Goal: Use online tool/utility: Utilize a website feature to perform a specific function

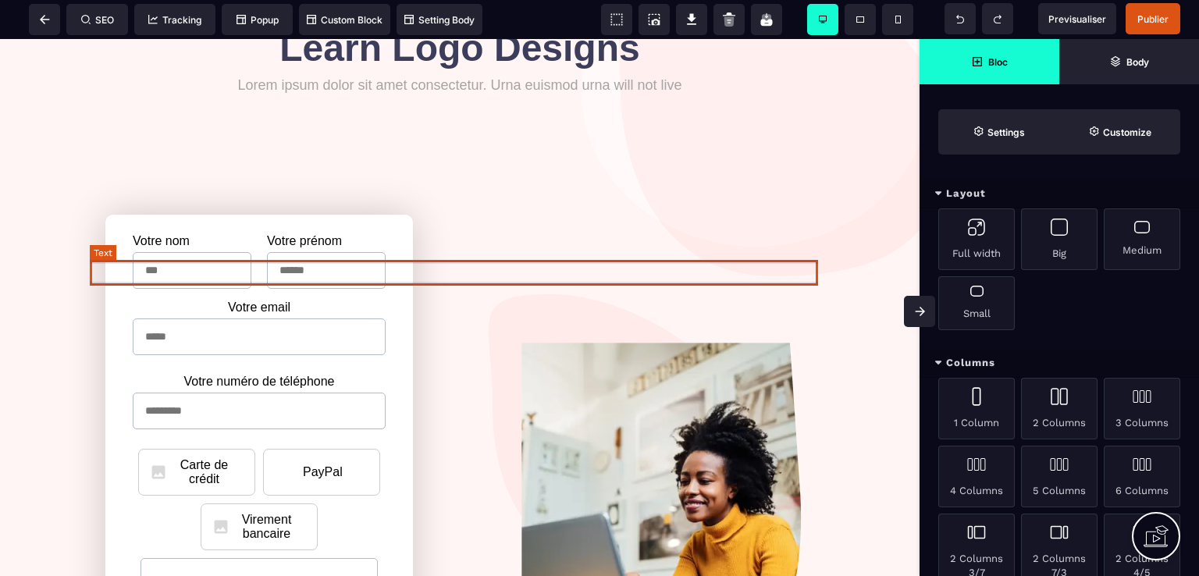
scroll to position [234, 0]
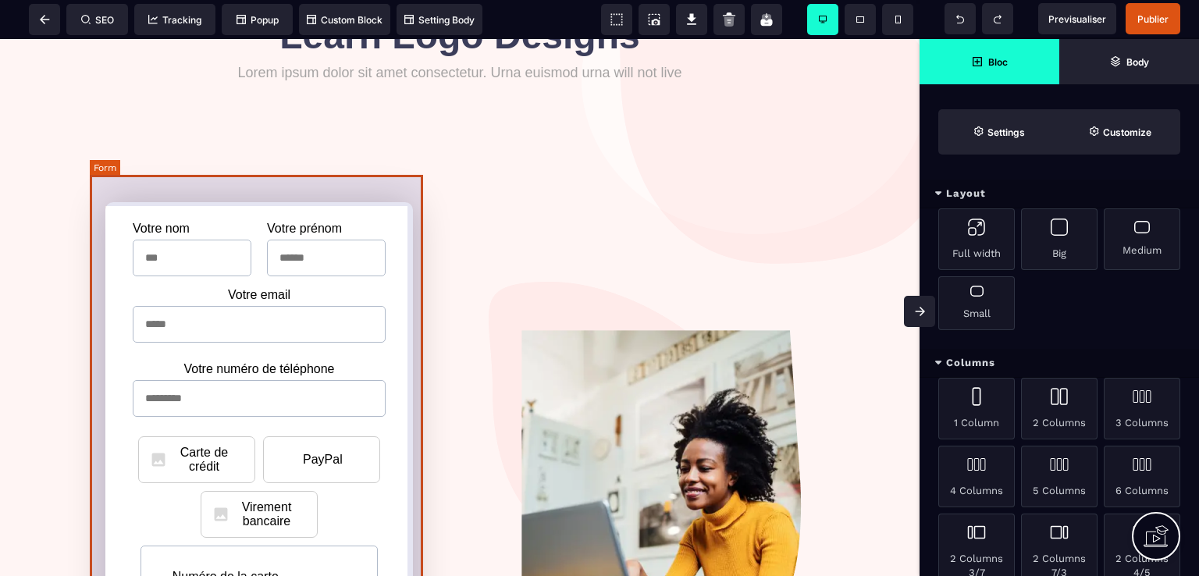
click at [390, 198] on form "Votre nom Votre prénom Votre entreprise Votre email Votre numéro de téléphone C…" at bounding box center [259, 533] width 339 height 725
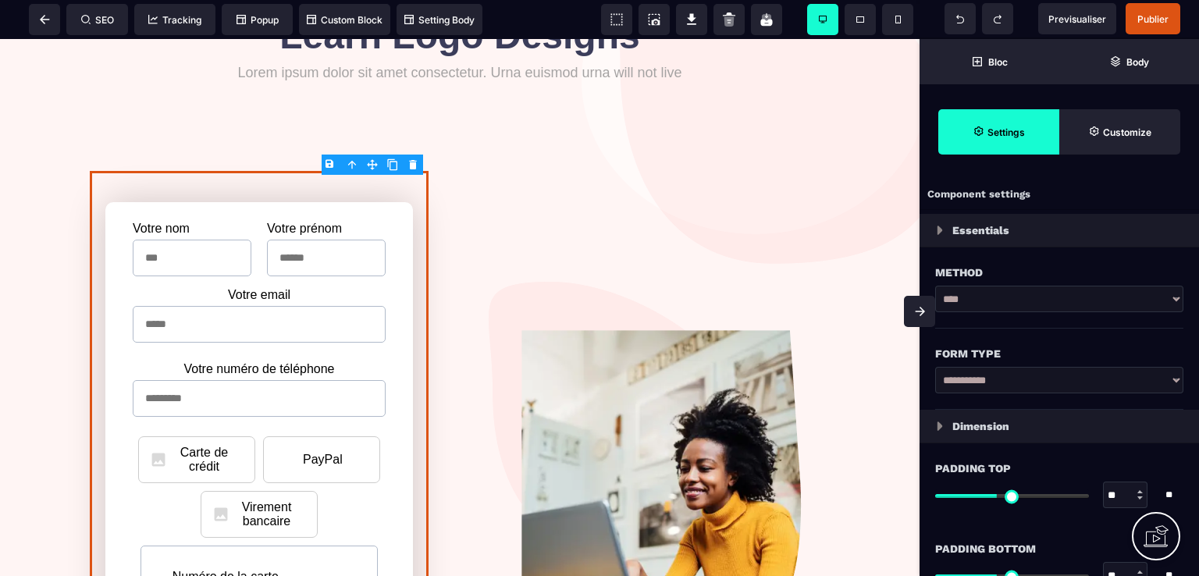
click at [412, 168] on body "B I U S A ******* Form SEO Tracking Popup" at bounding box center [599, 288] width 1199 height 576
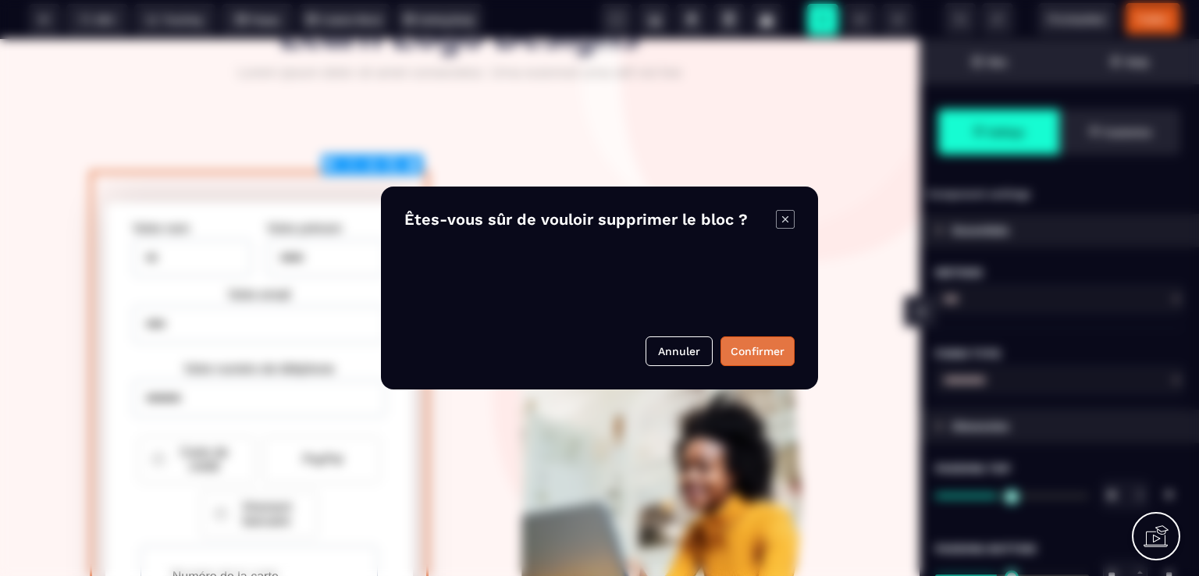
click at [743, 351] on button "Confirmer" at bounding box center [758, 352] width 74 height 30
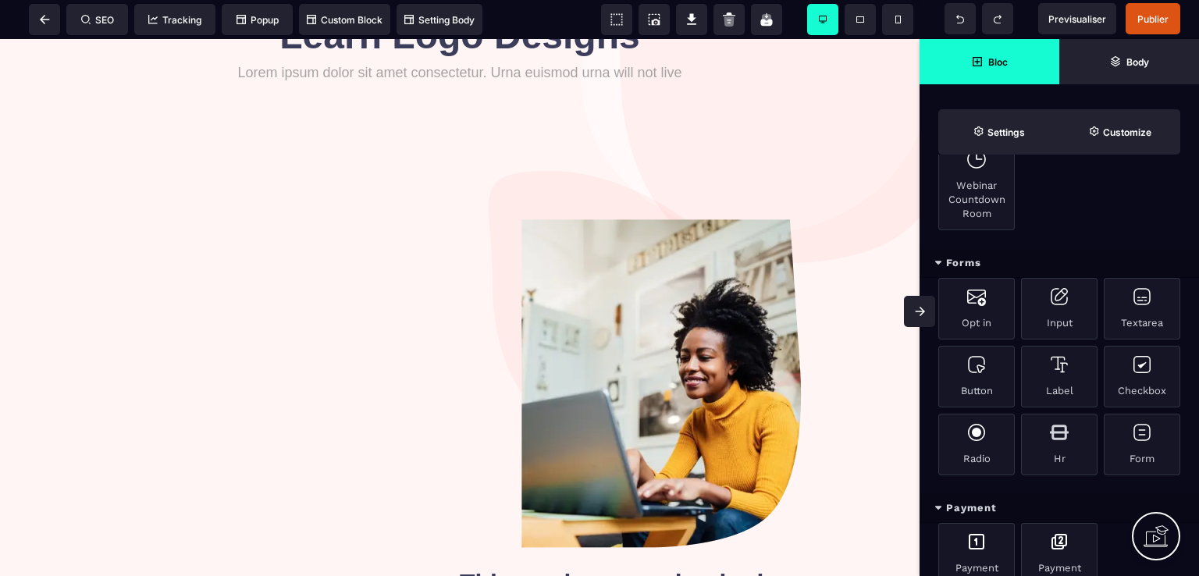
scroll to position [940, 0]
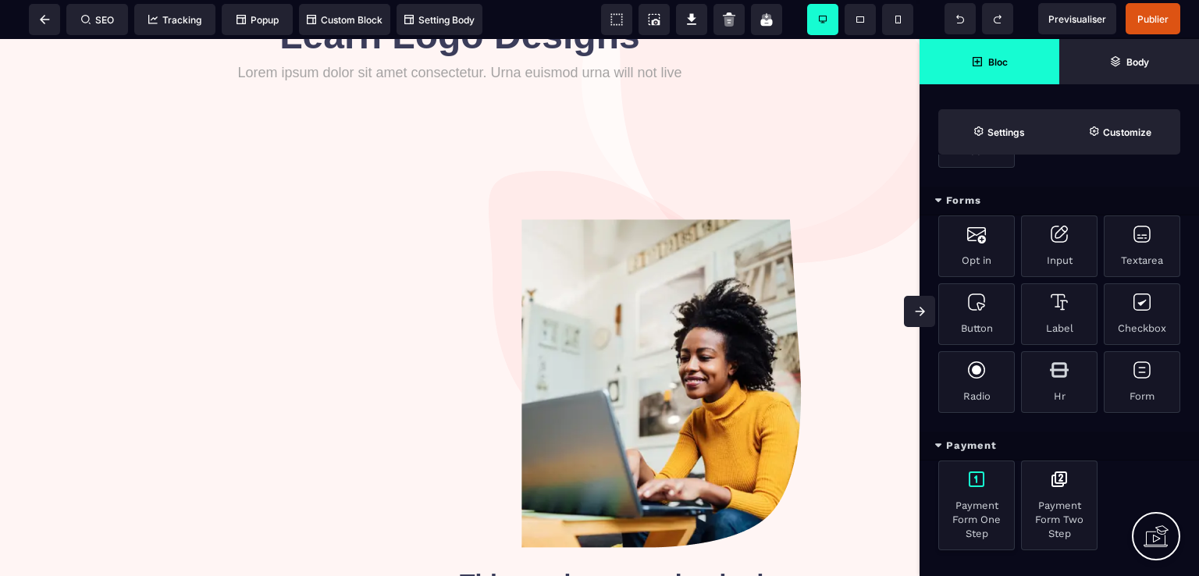
click at [978, 501] on div "Payment Form One Step" at bounding box center [977, 506] width 77 height 90
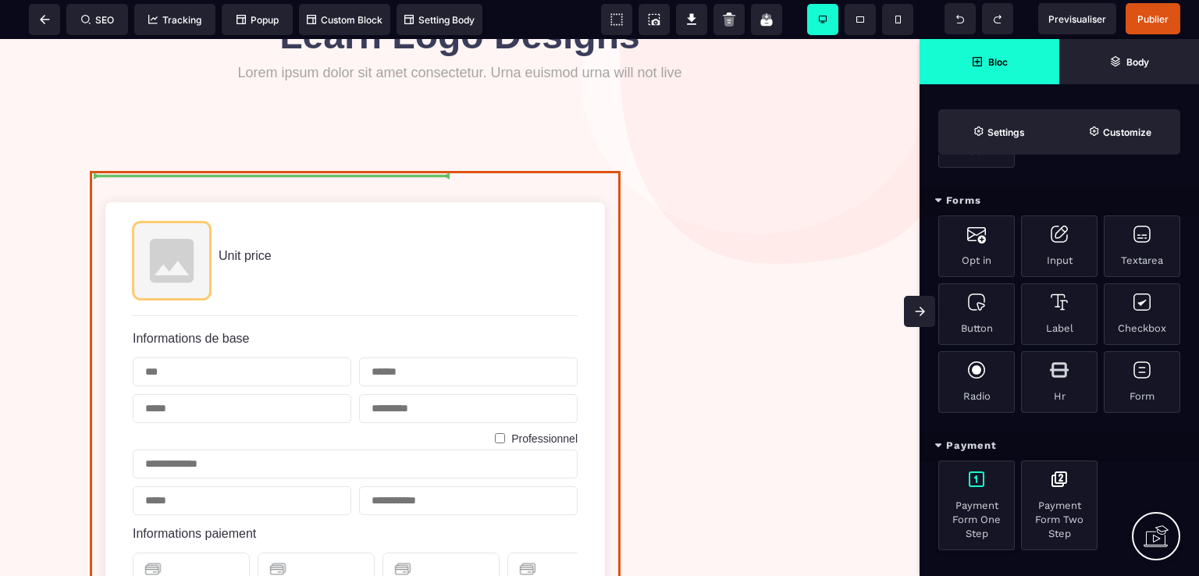
select select "**********"
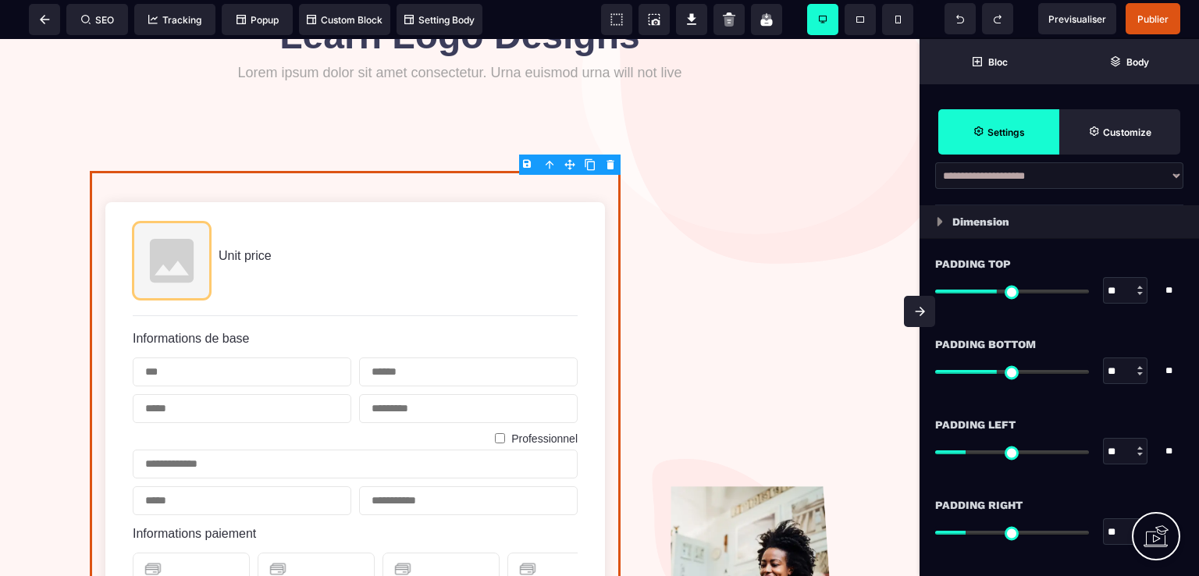
scroll to position [0, 0]
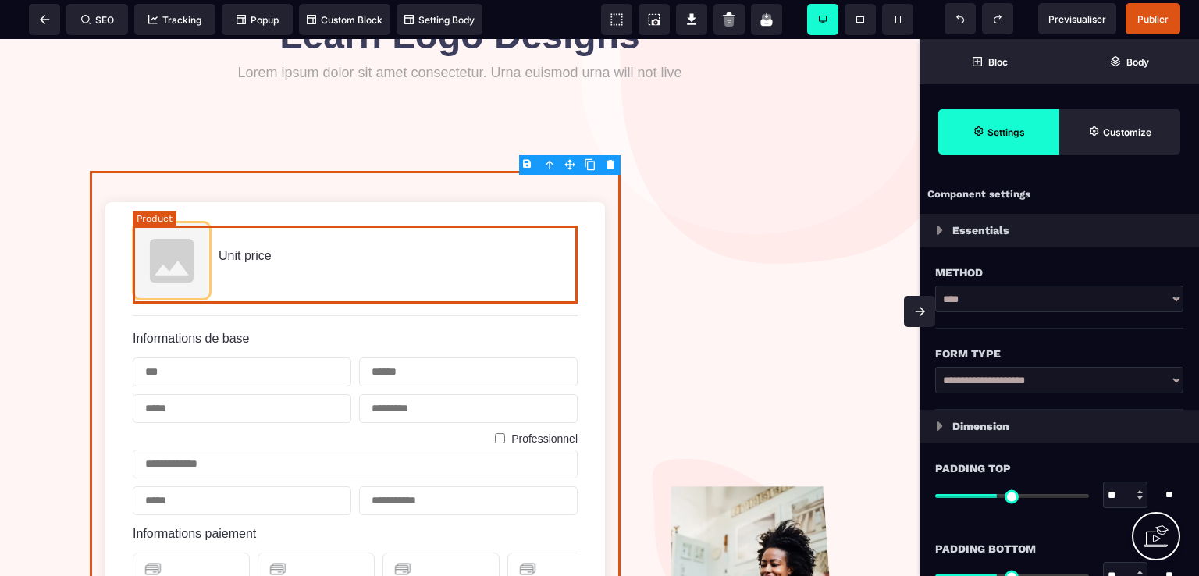
click at [241, 255] on span "Unit price" at bounding box center [245, 255] width 53 height 13
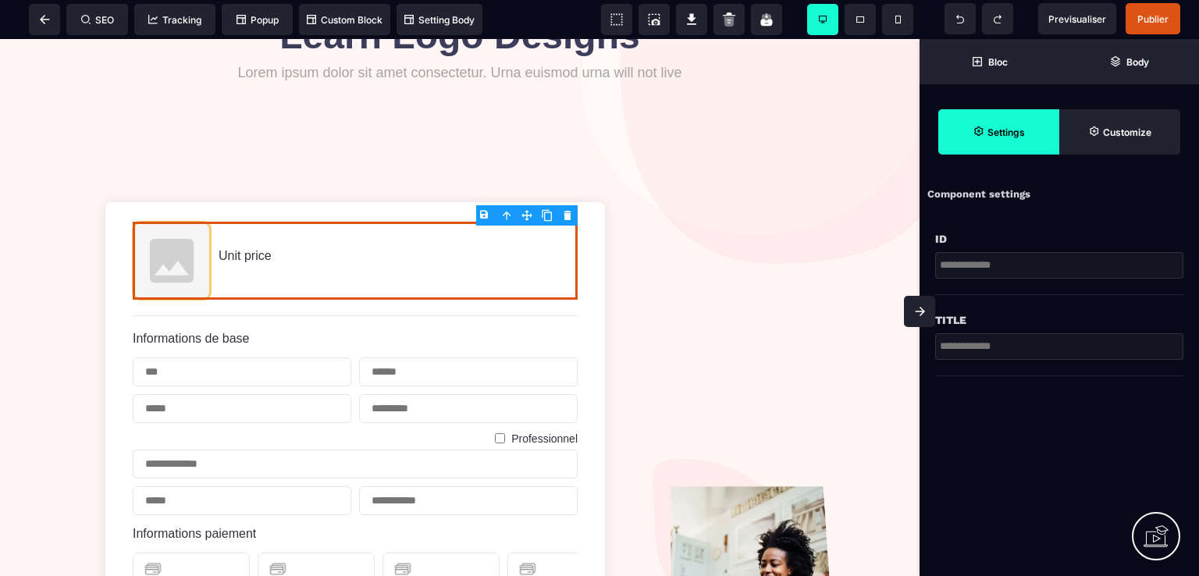
click at [970, 344] on input "text" at bounding box center [1060, 346] width 248 height 27
click at [1162, 13] on span "Publier" at bounding box center [1153, 19] width 31 height 12
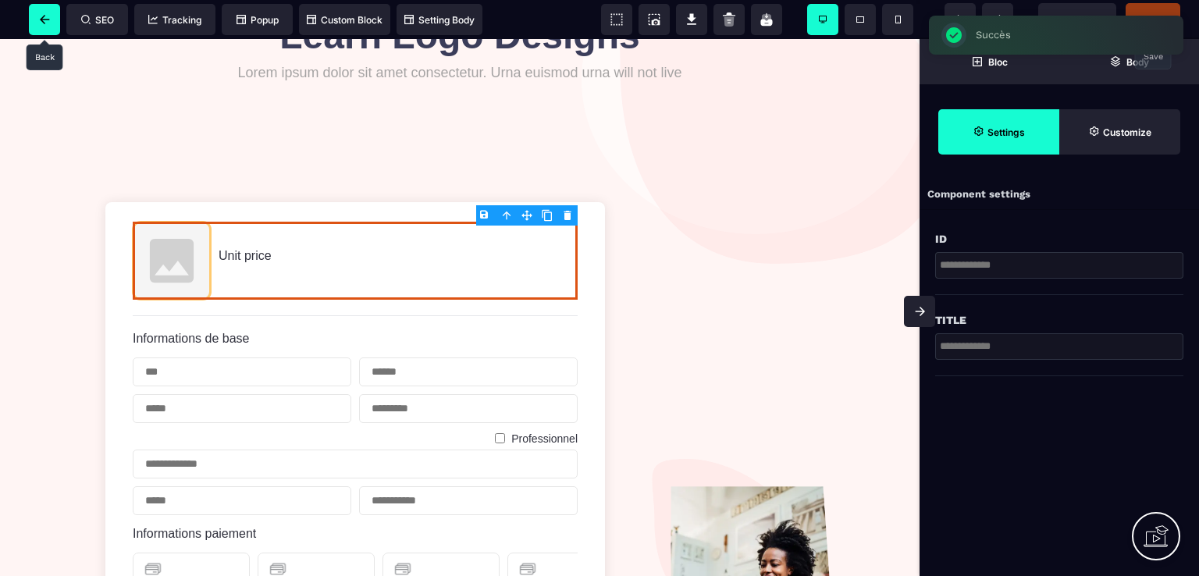
click at [41, 21] on icon at bounding box center [45, 19] width 10 height 9
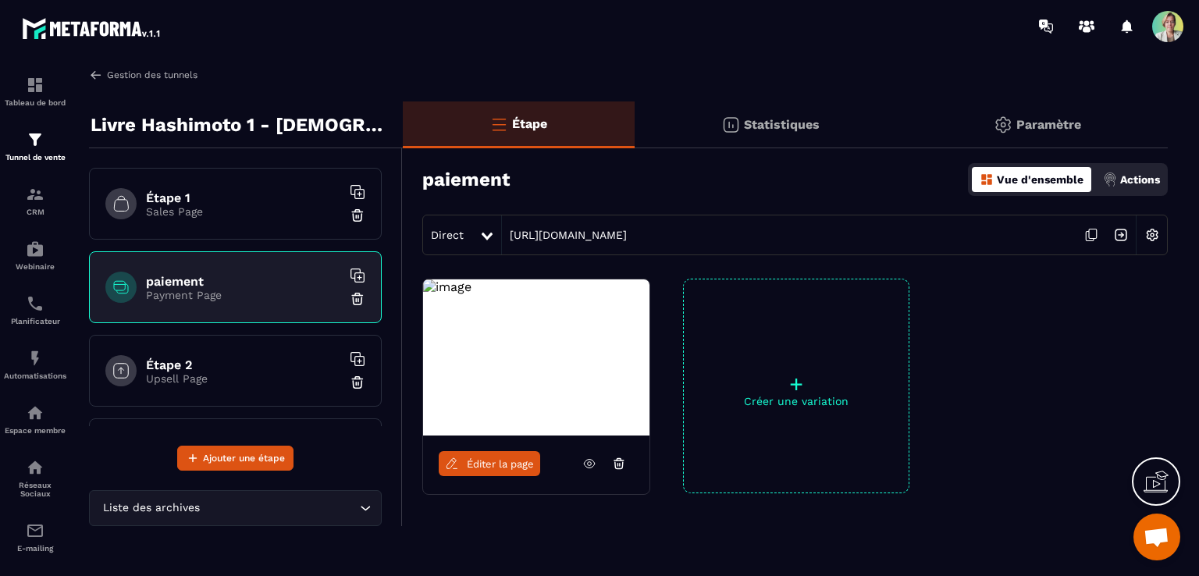
click at [91, 74] on img at bounding box center [96, 75] width 14 height 14
